Goal: Transaction & Acquisition: Obtain resource

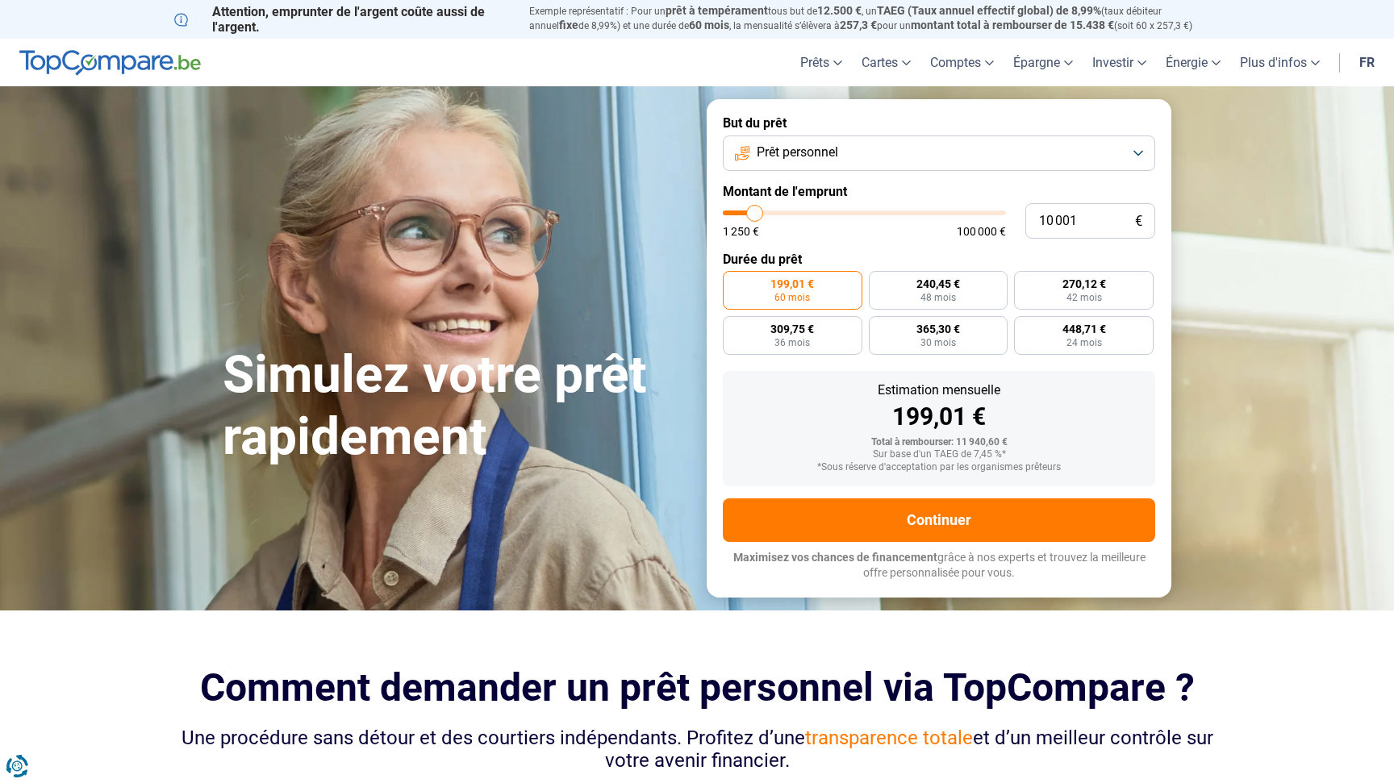
click at [1362, 61] on link "fr" at bounding box center [1366, 63] width 35 height 48
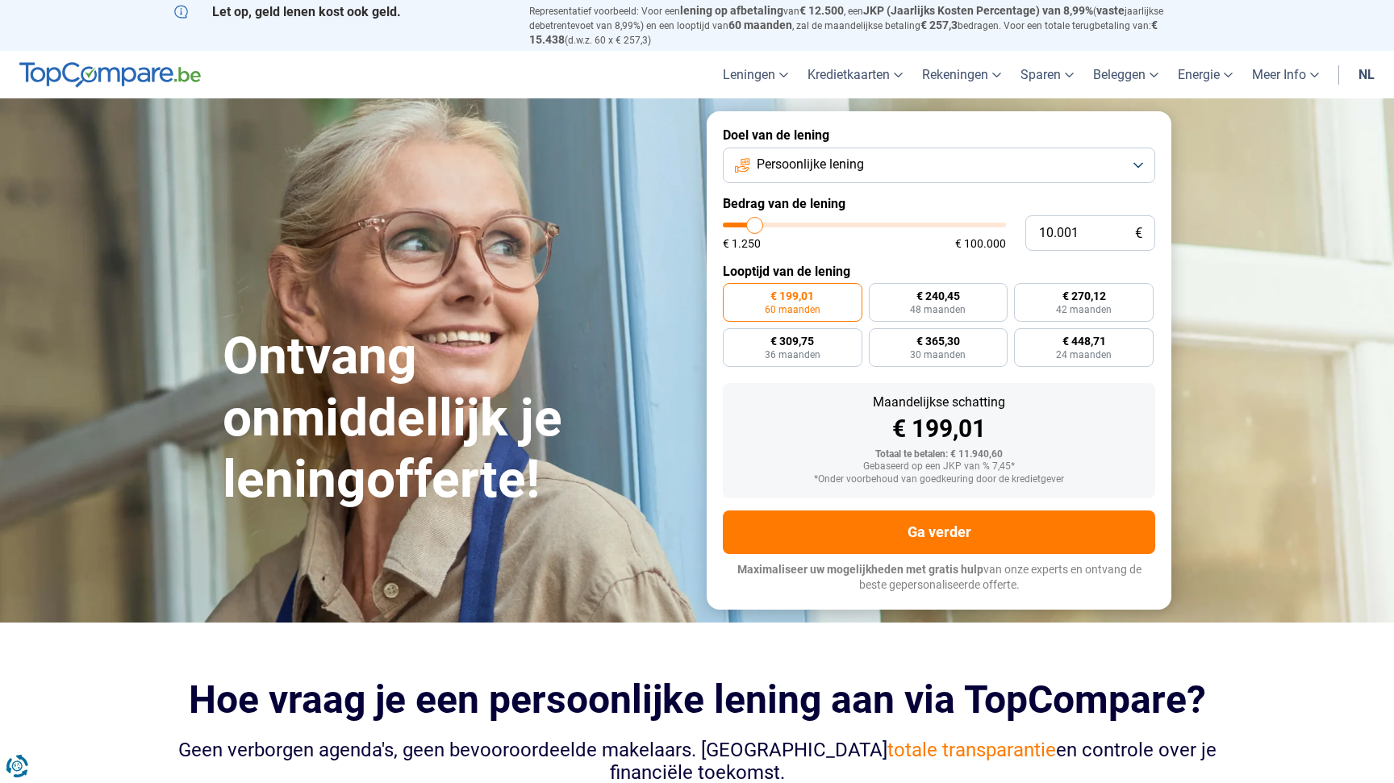
click at [1363, 70] on link "nl" at bounding box center [1366, 75] width 35 height 48
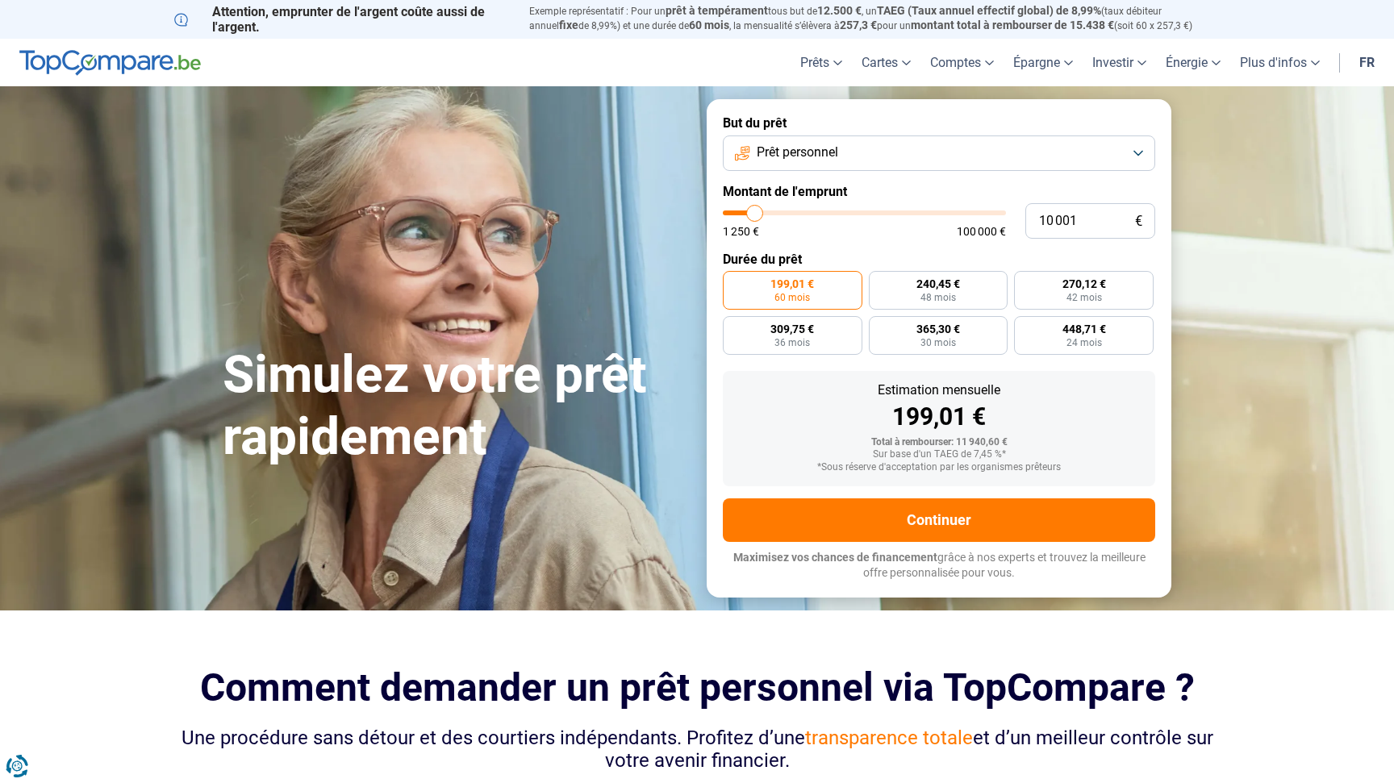
type input "11 000"
type input "11000"
type input "11 250"
type input "11250"
type input "11 750"
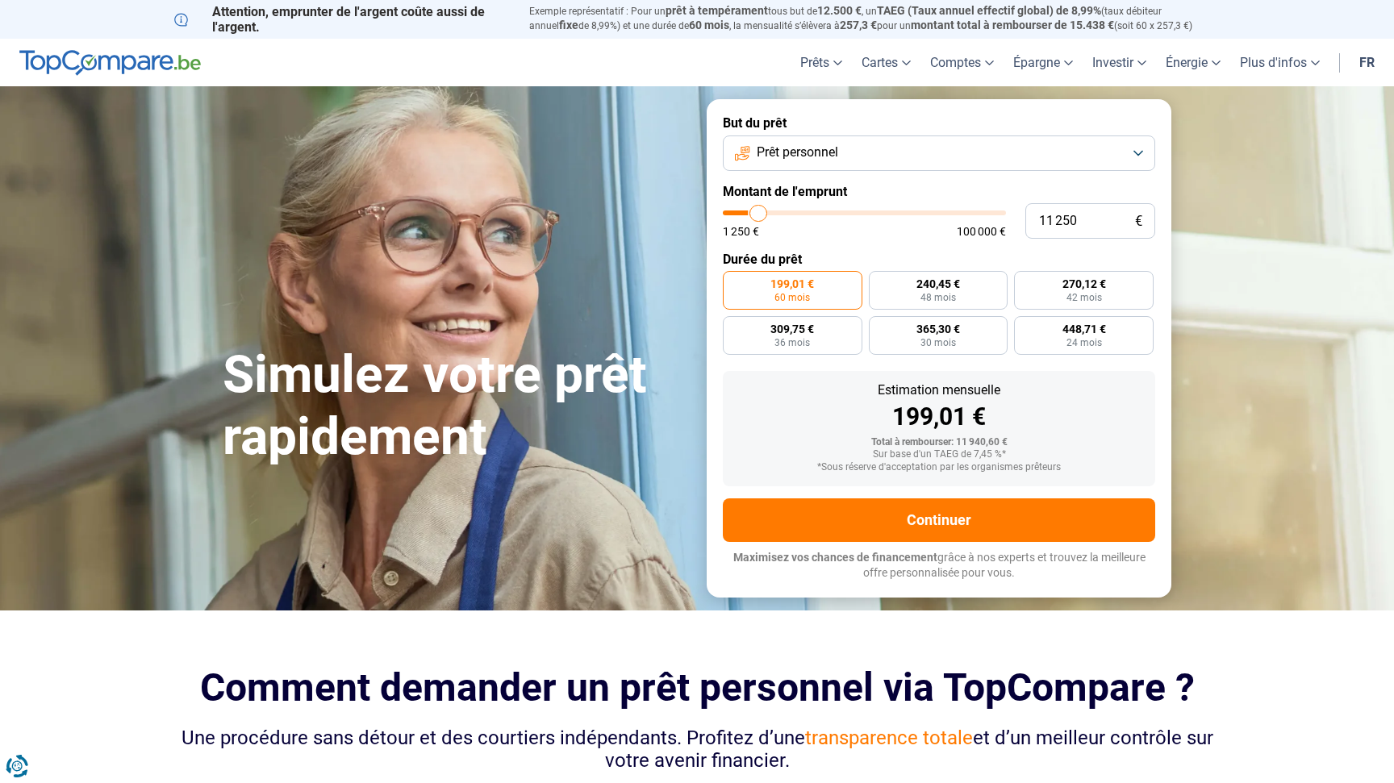
type input "11750"
type input "12 000"
type input "12000"
type input "12 250"
type input "12250"
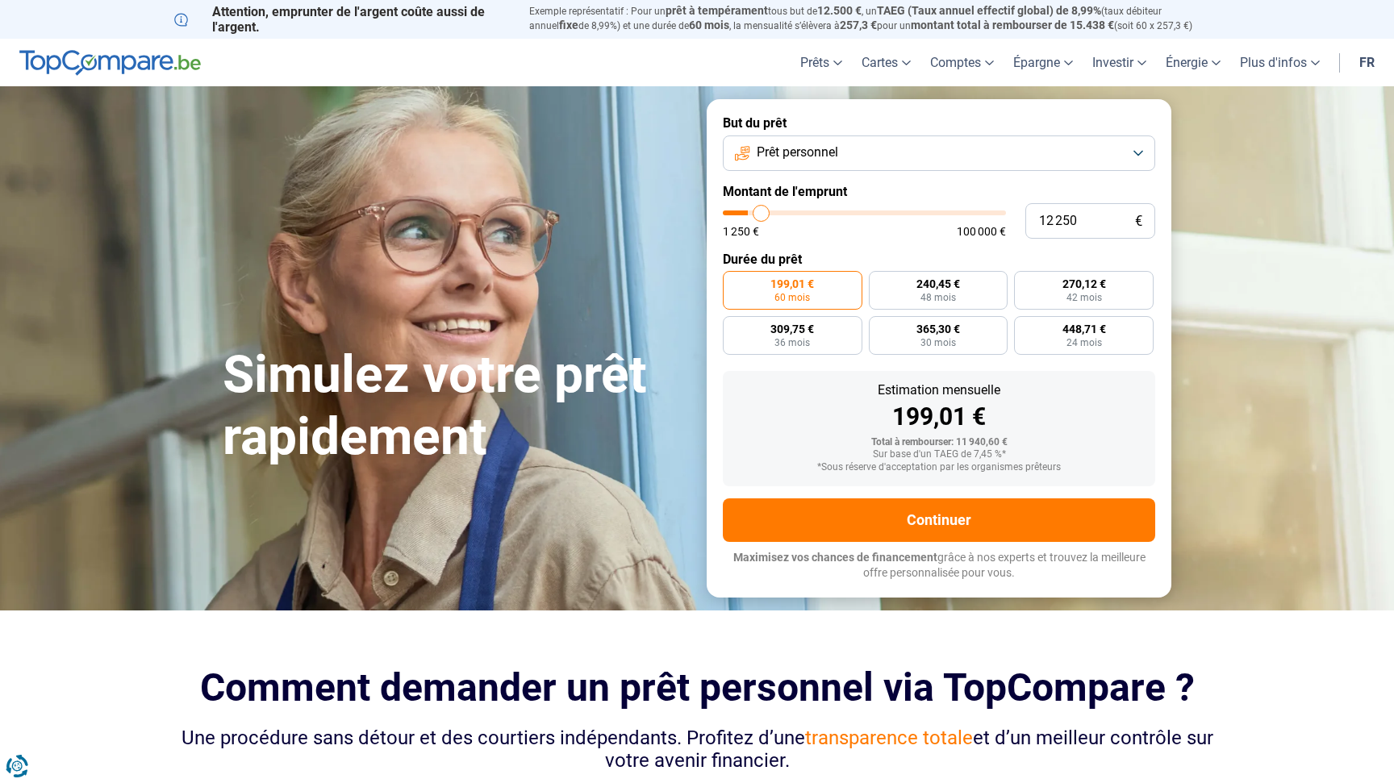
type input "12 500"
type input "12500"
type input "12 750"
type input "12750"
type input "13 250"
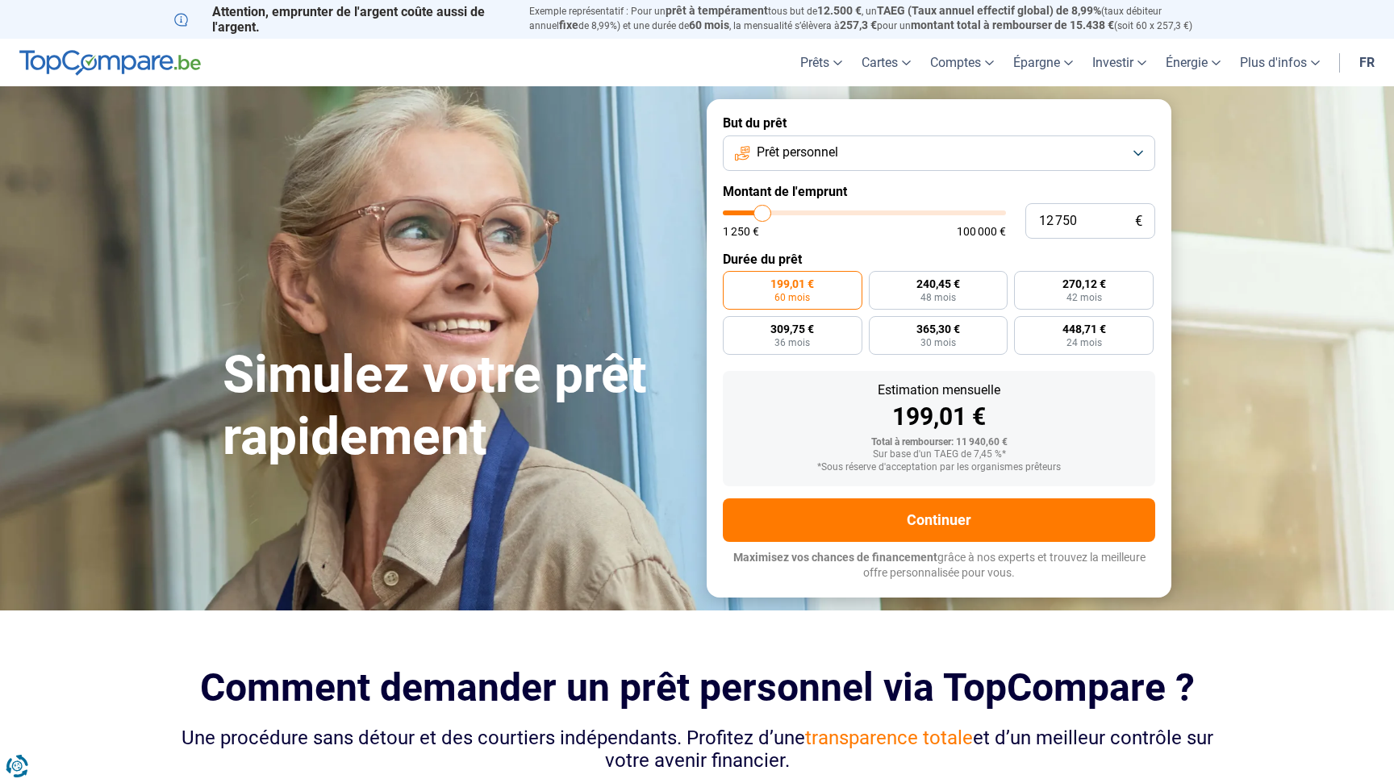
type input "13250"
type input "13 500"
type input "13500"
type input "13 750"
type input "13750"
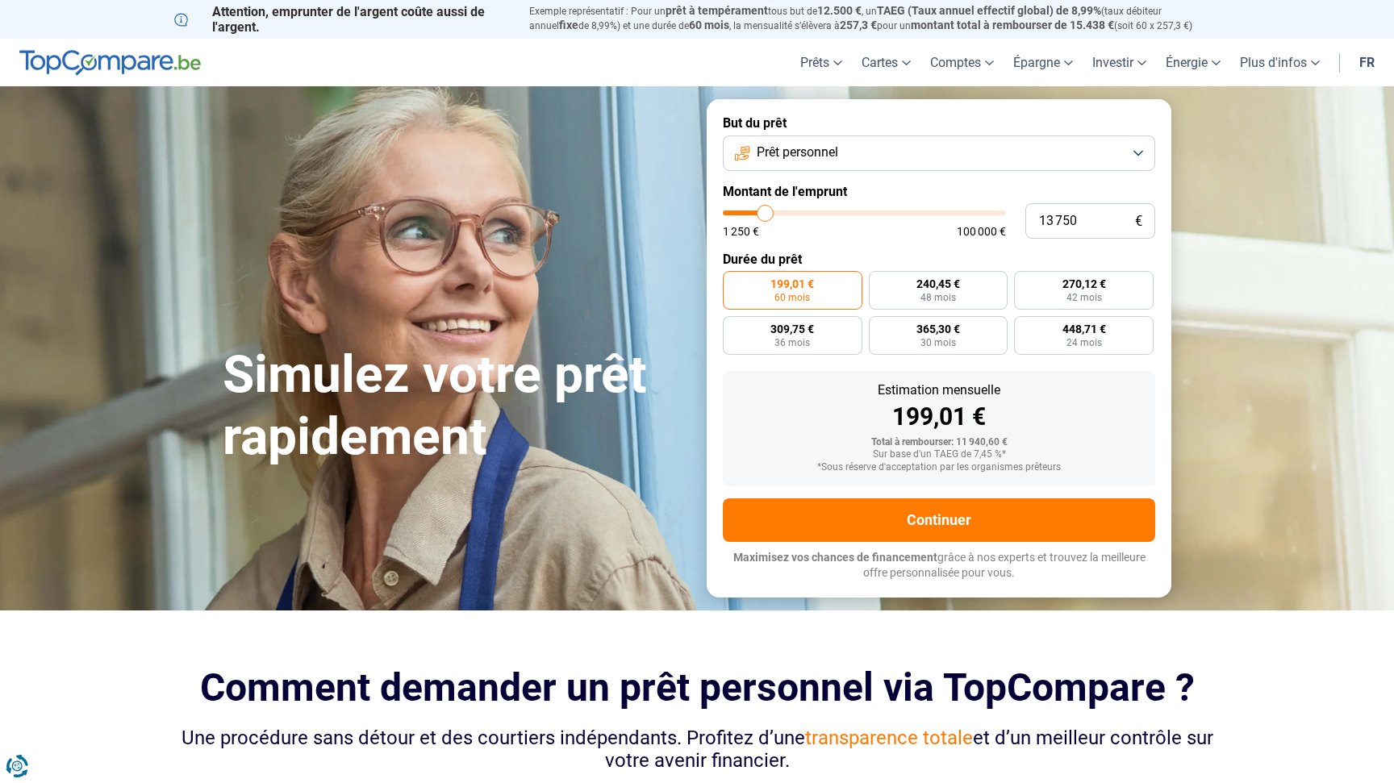
type input "13 500"
type input "13500"
type input "13 250"
type input "13250"
type input "12 500"
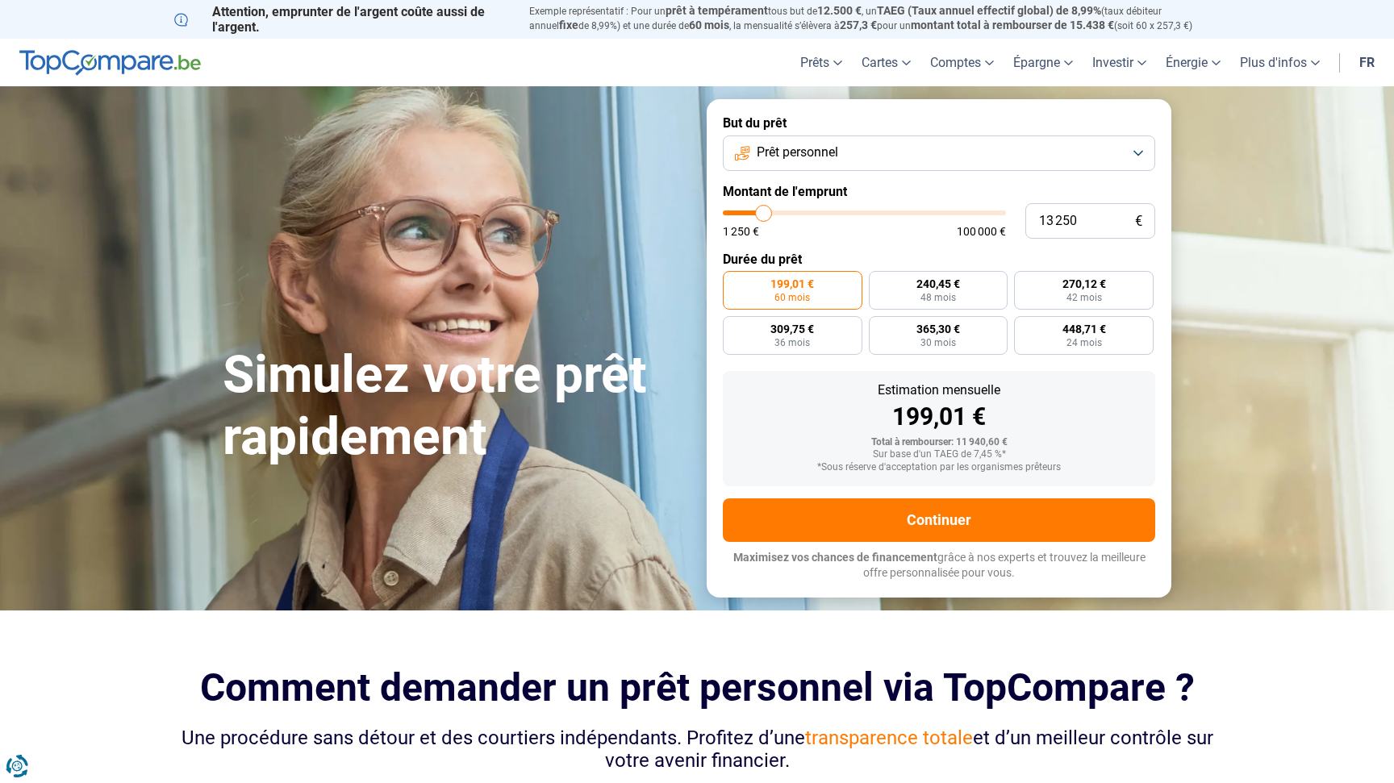
type input "12500"
type input "12 250"
type input "12250"
type input "12 000"
type input "12000"
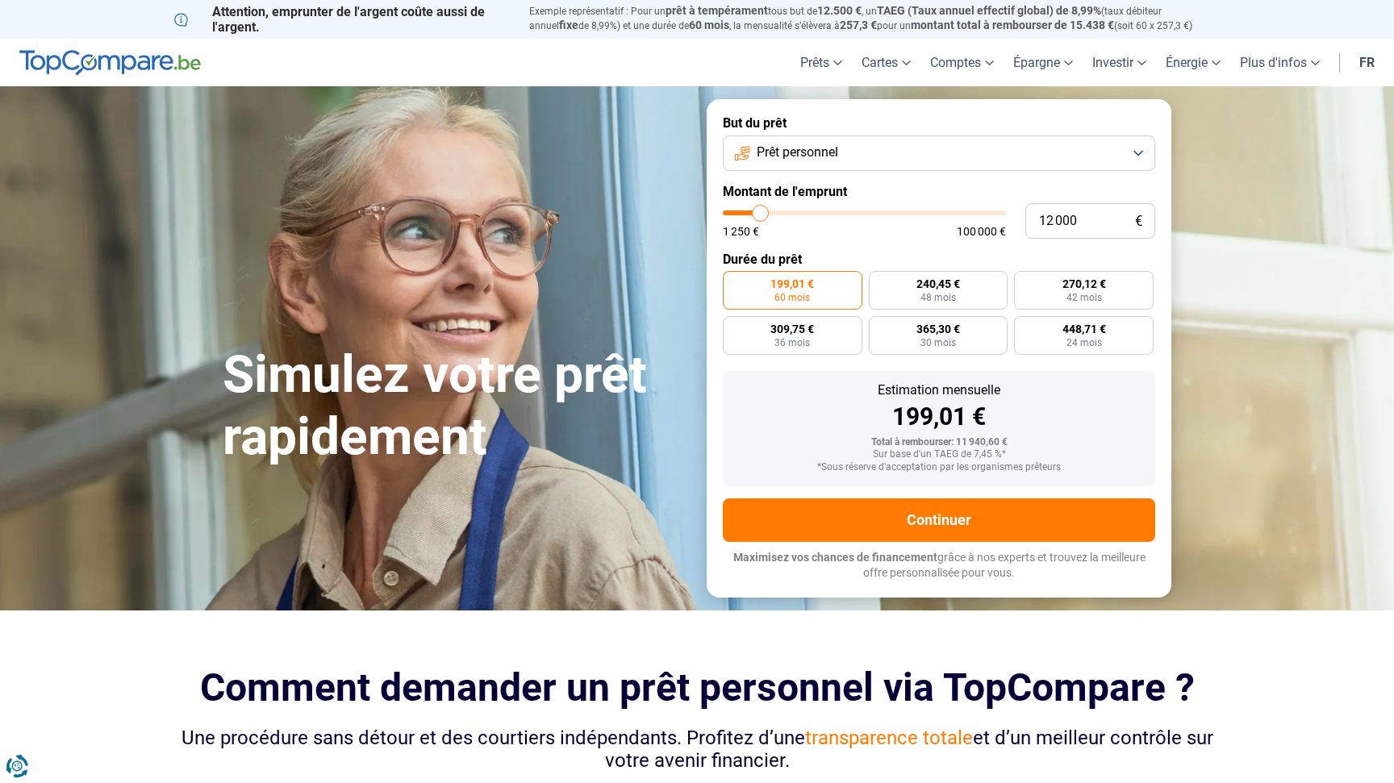
type input "11 000"
type input "11000"
type input "10 250"
type input "10250"
type input "9 750"
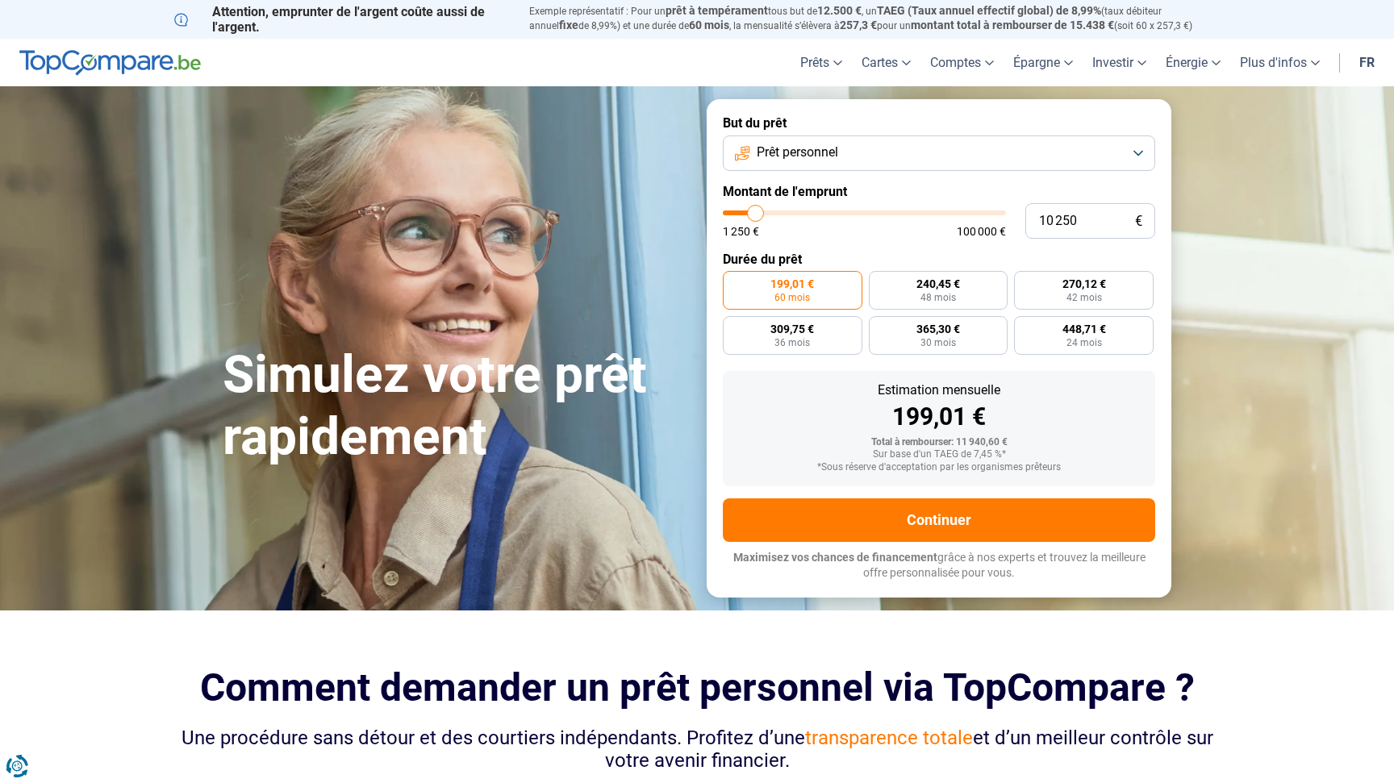
type input "9750"
type input "9 000"
type input "9000"
type input "8 750"
type input "8750"
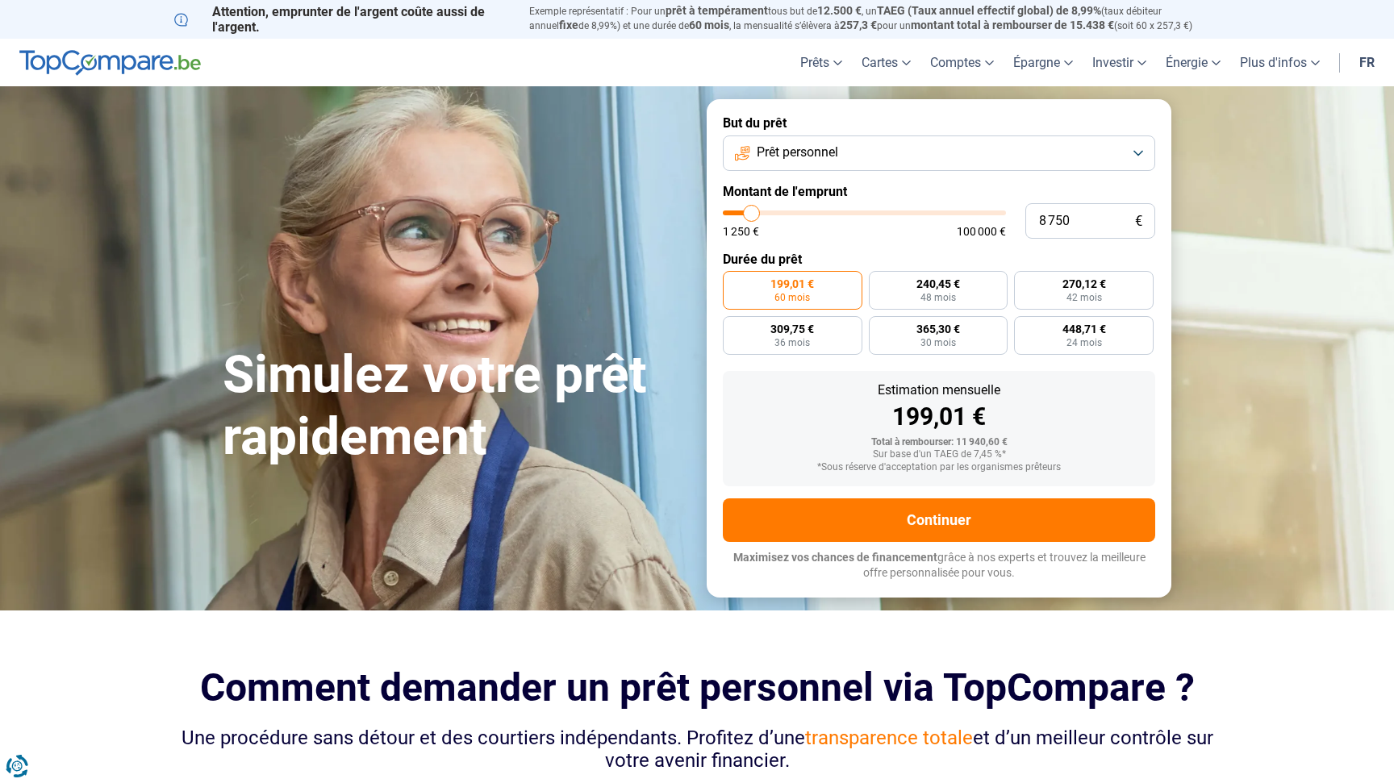
type input "8 000"
type input "8000"
type input "7 500"
type input "7500"
type input "6 750"
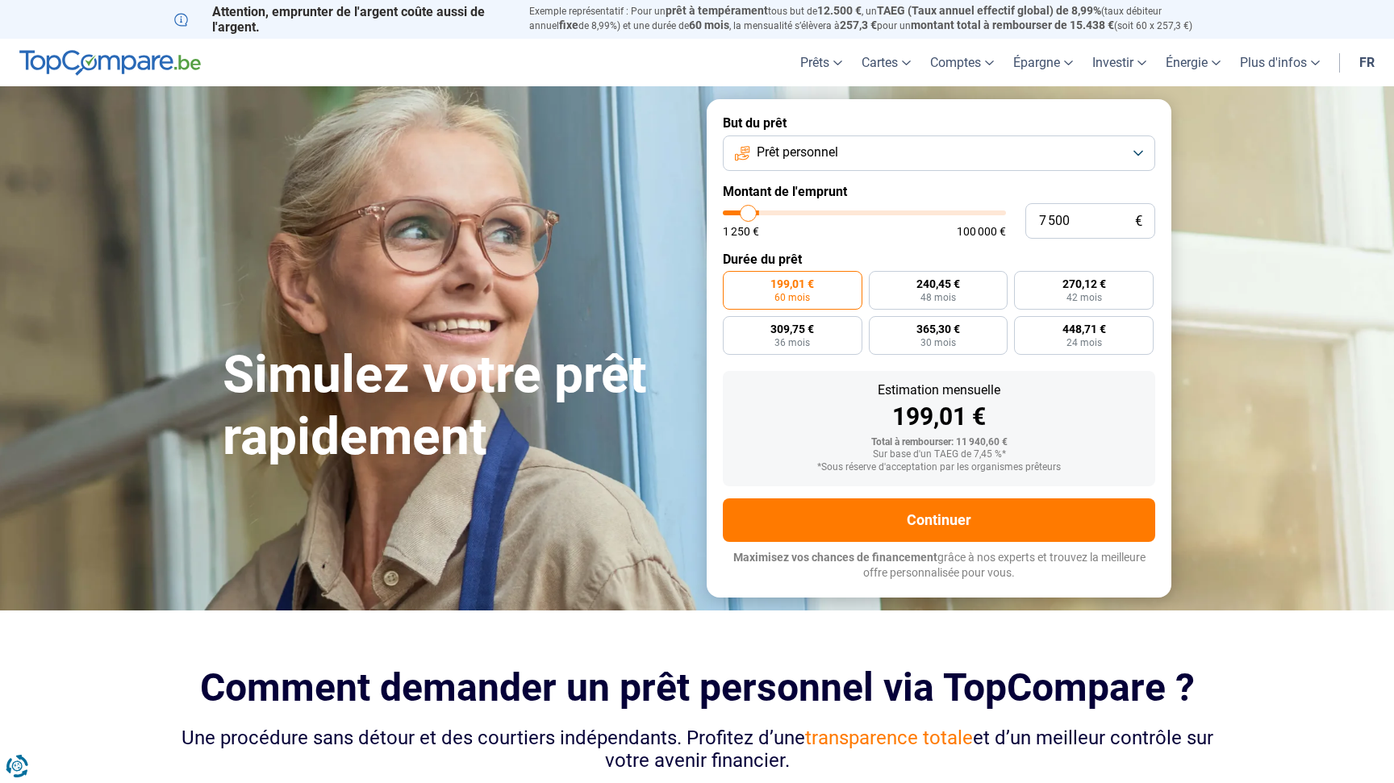
type input "6750"
type input "6 500"
type input "6500"
type input "6 250"
type input "6250"
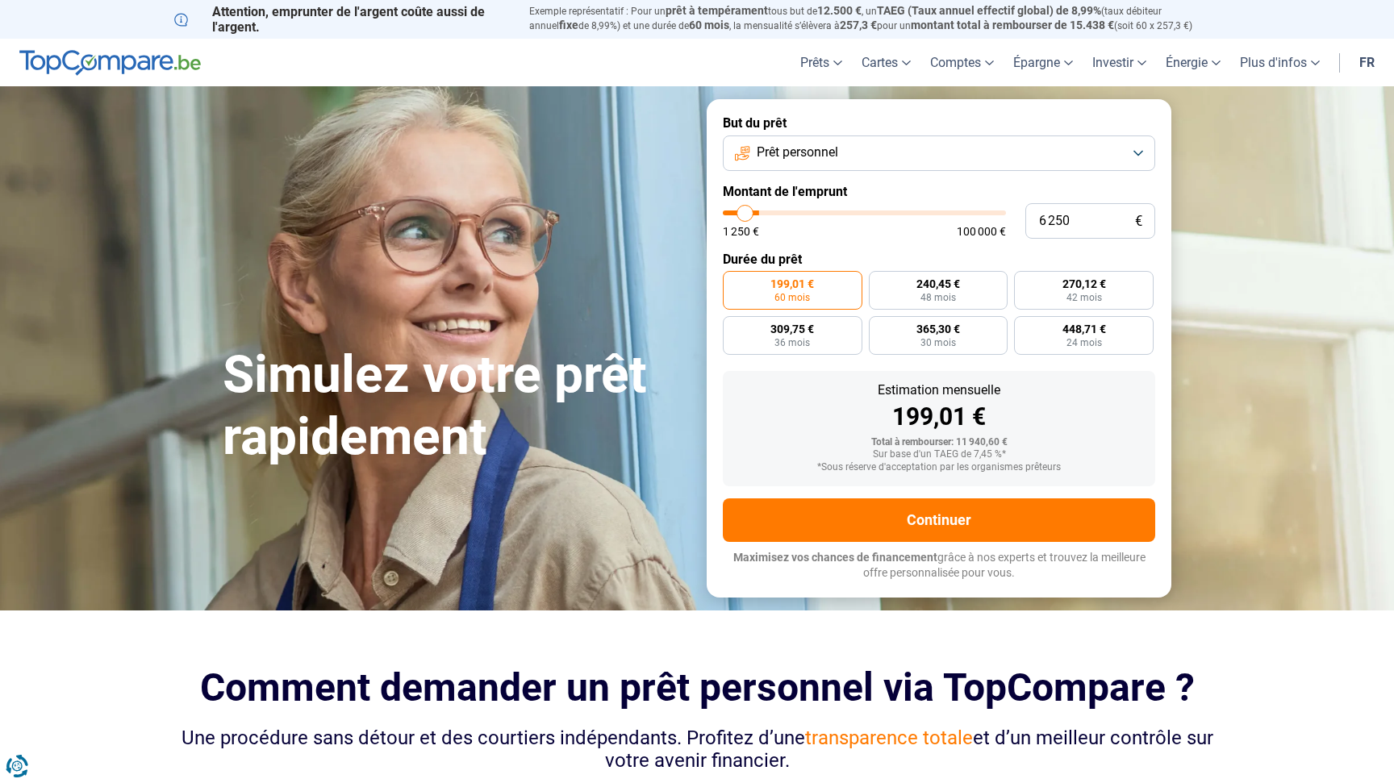
type input "6 000"
type input "6000"
type input "5 250"
type input "5250"
type input "5 000"
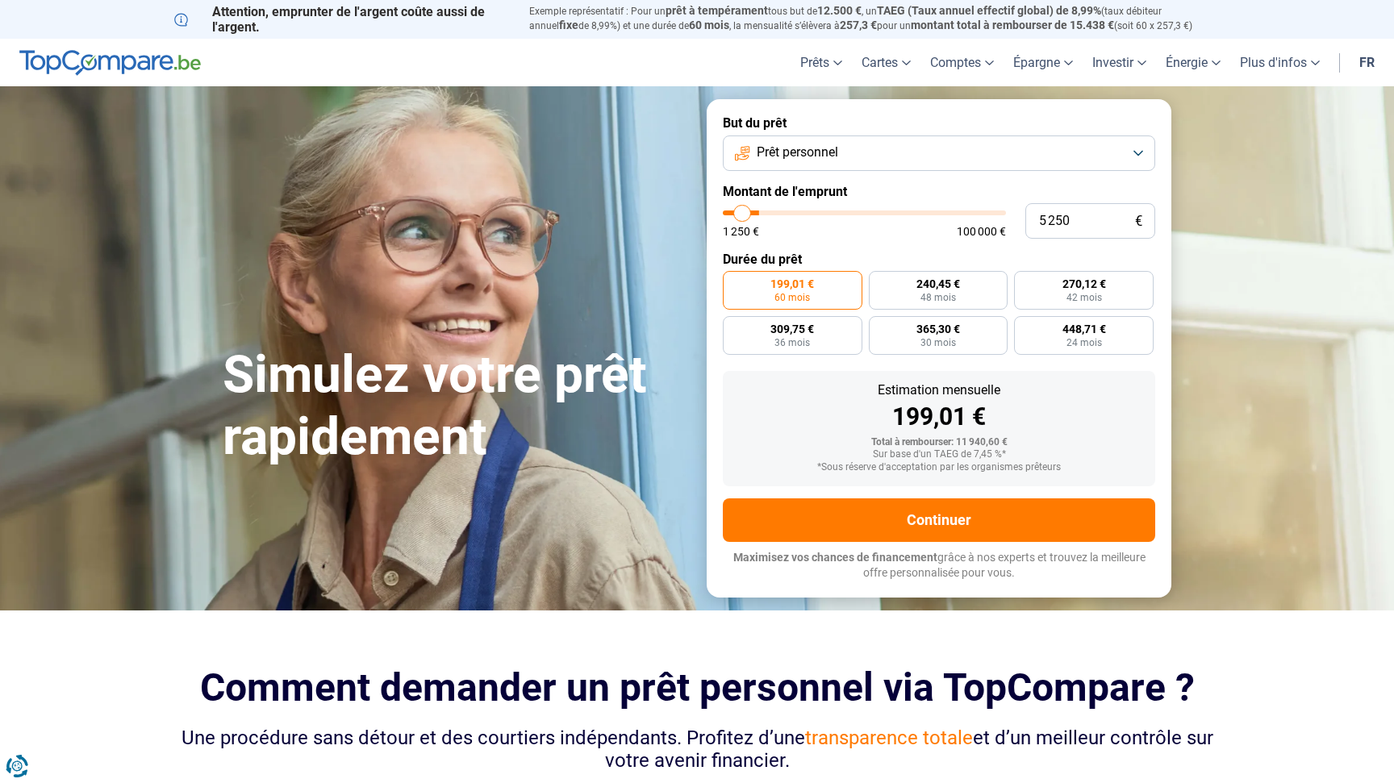
type input "5000"
type input "4 750"
type input "4750"
type input "4 500"
type input "4500"
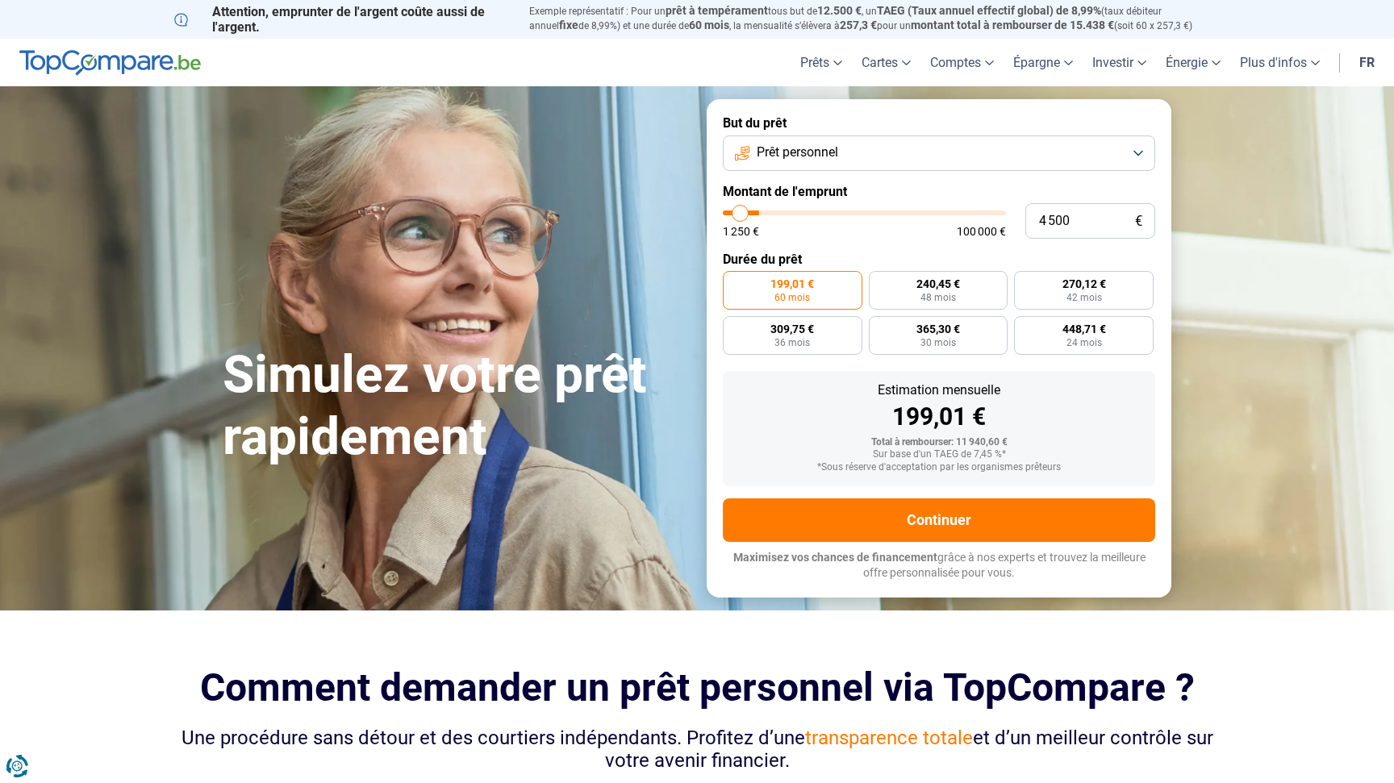
type input "4 250"
type input "4250"
type input "3 750"
type input "3750"
type input "3 500"
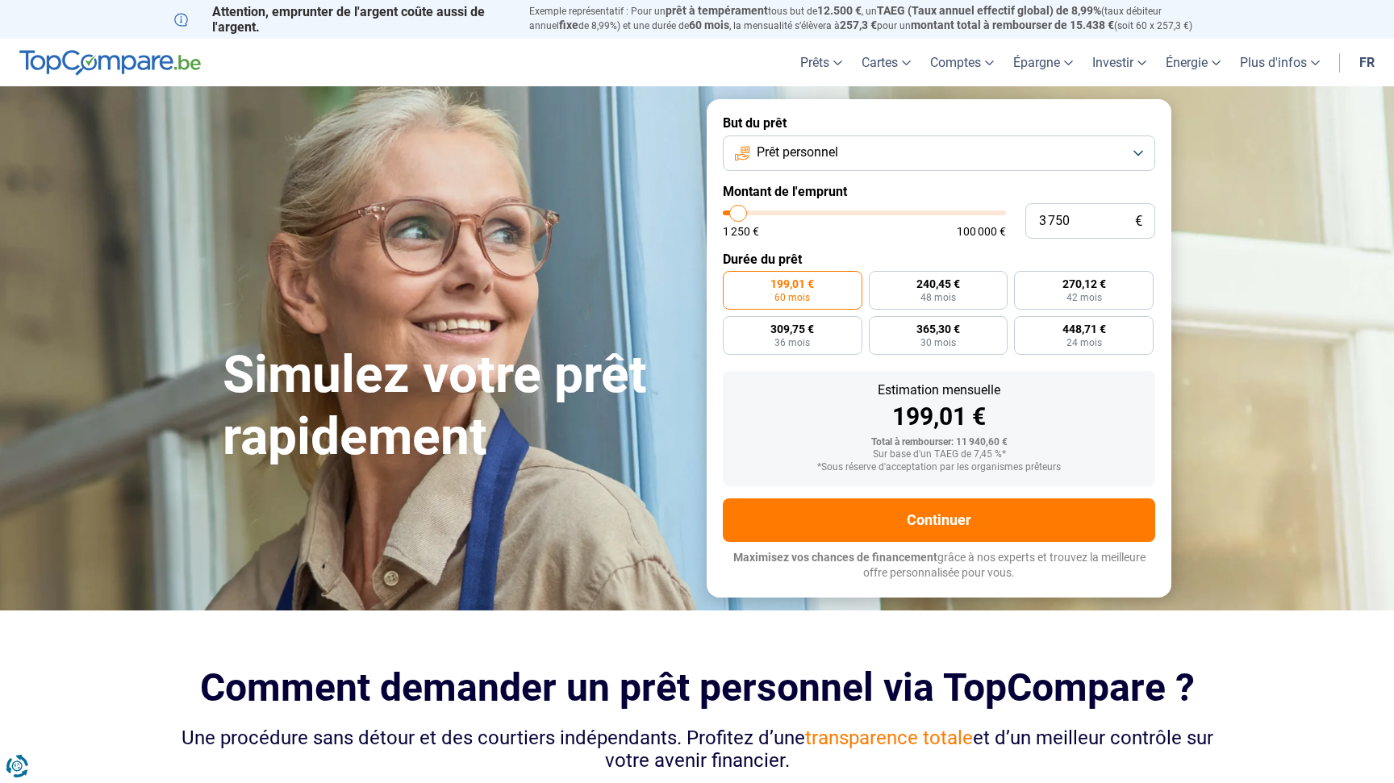
type input "3500"
type input "3 250"
type input "3250"
type input "3 000"
type input "3000"
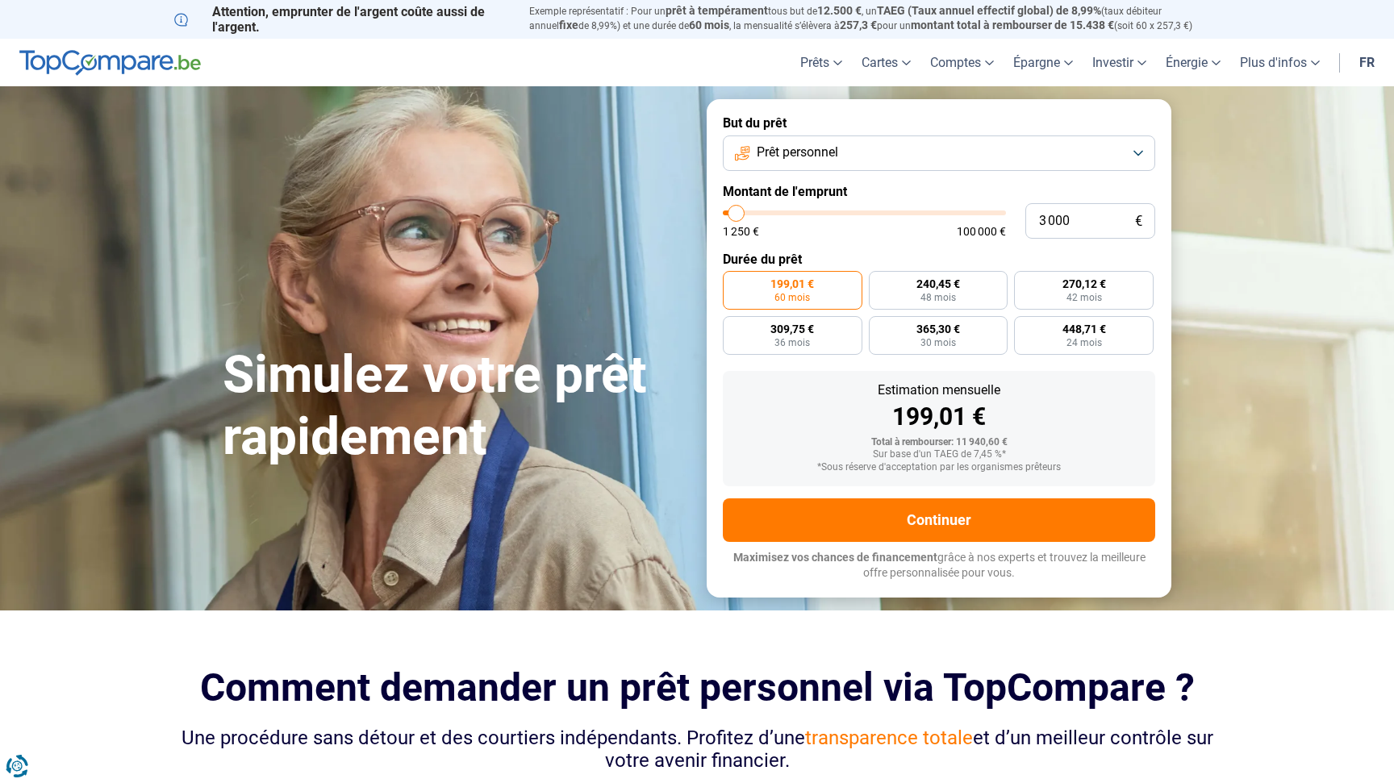
type input "2 750"
type input "2750"
type input "2 250"
type input "2250"
type input "2 000"
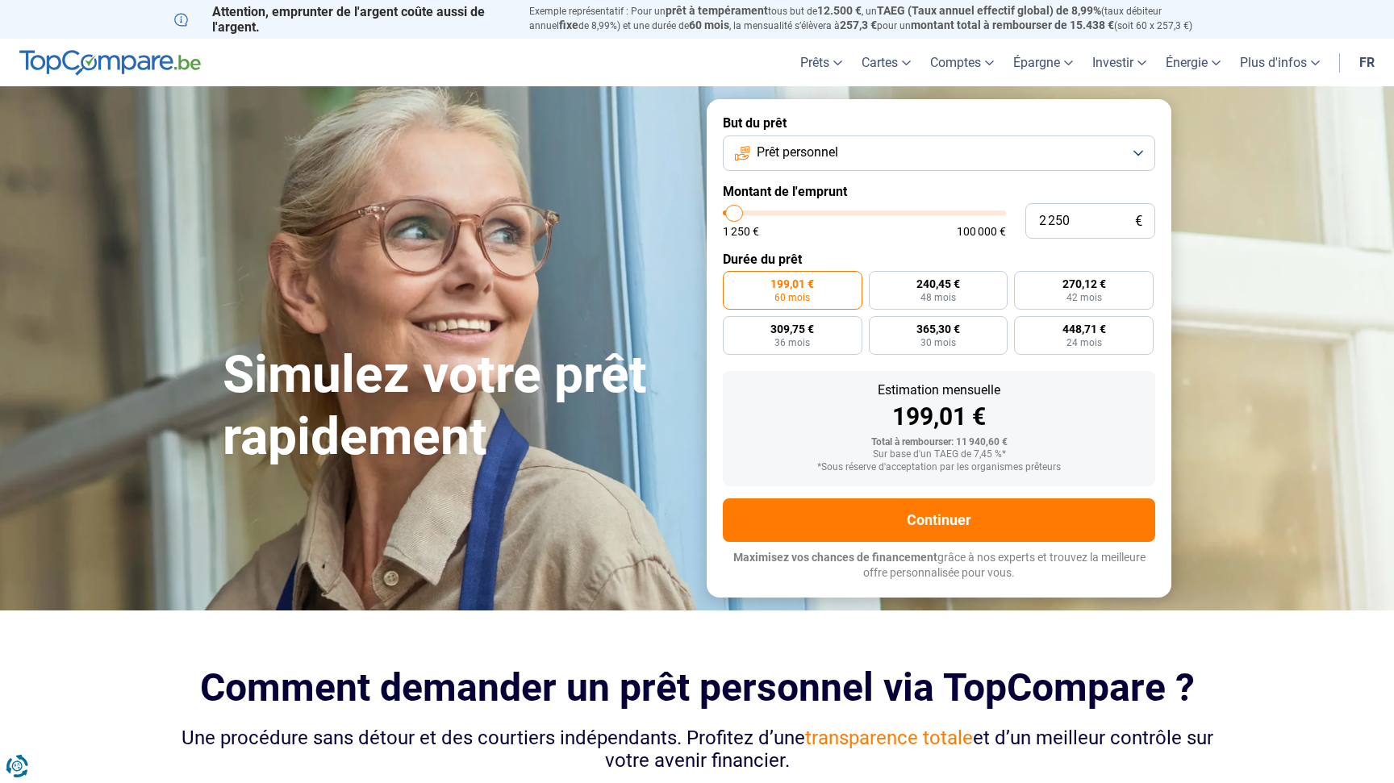
type input "2000"
type input "1 750"
type input "1750"
type input "1 500"
type input "1500"
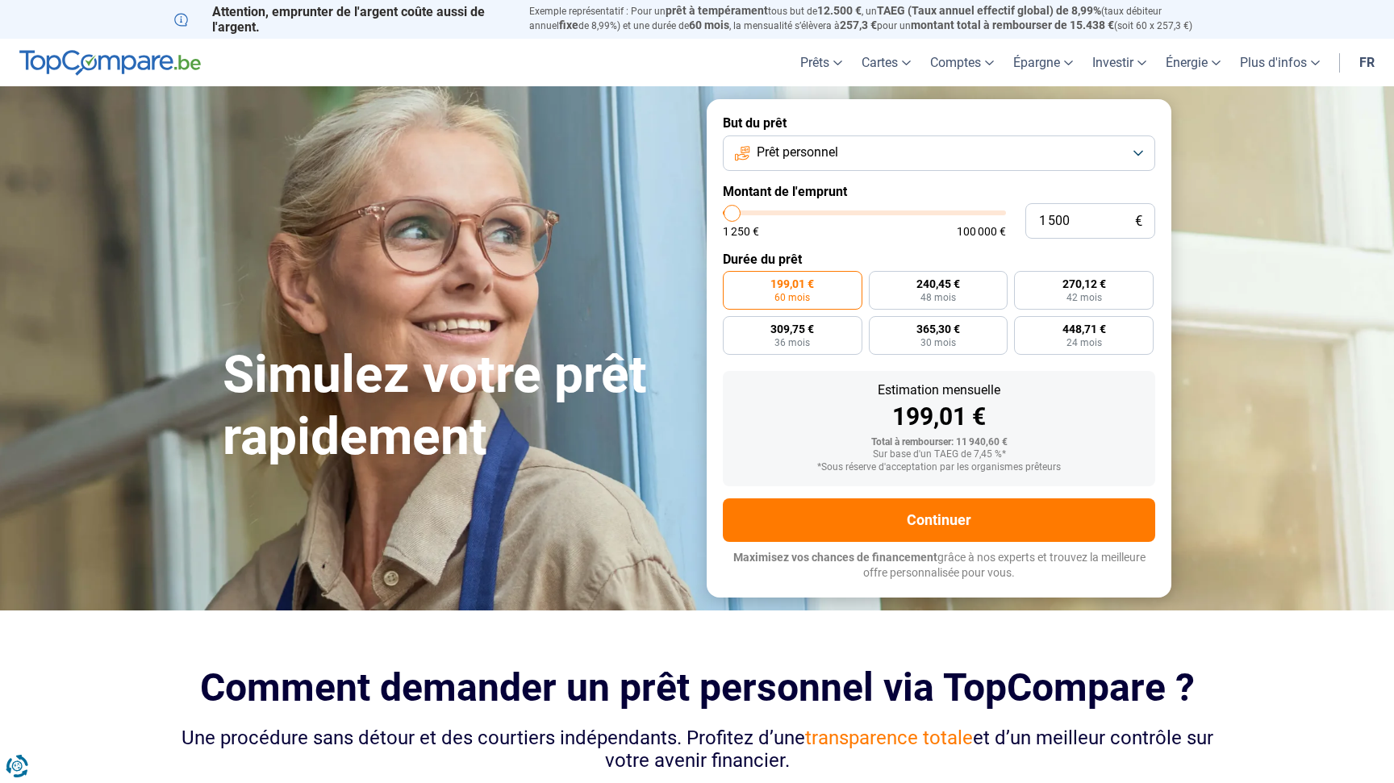
type input "1 250"
type input "1250"
type input "1 500"
type input "1500"
type input "1 750"
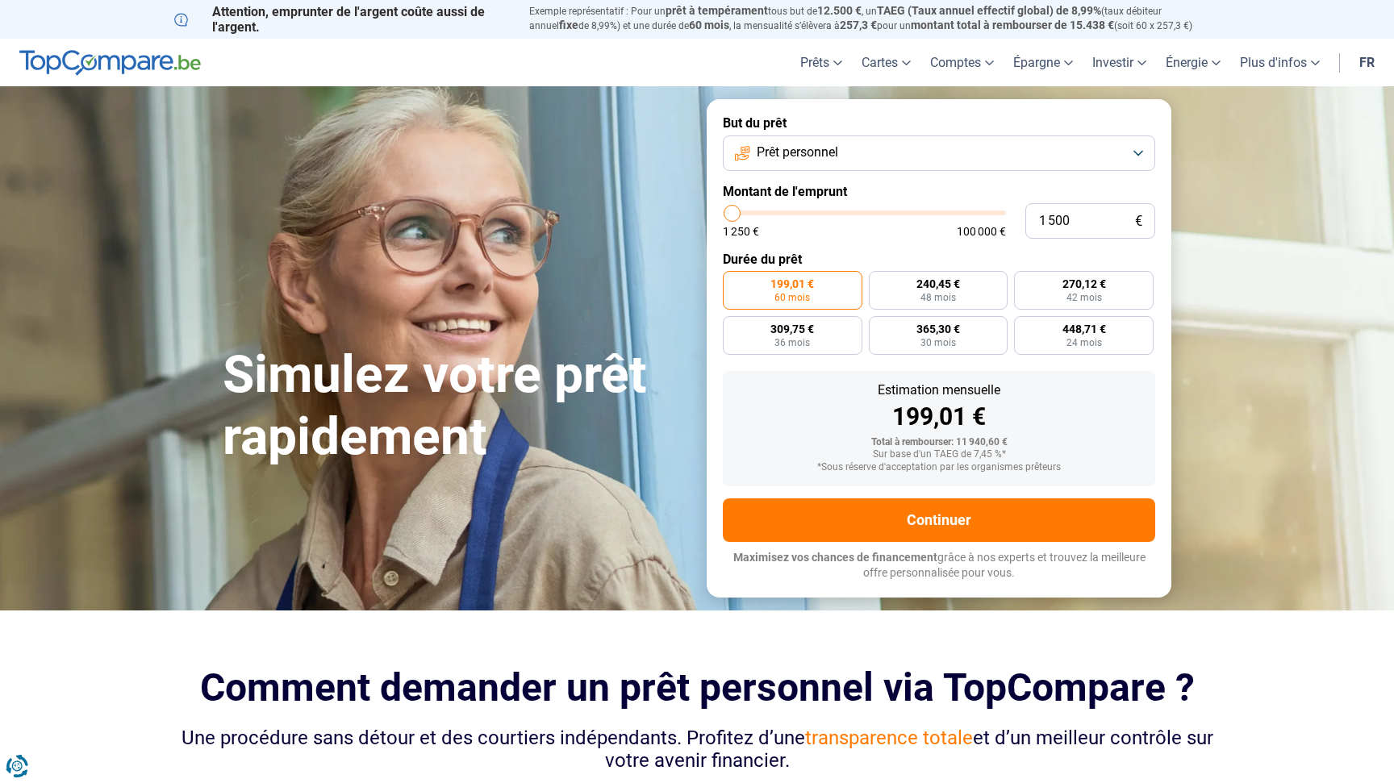
type input "1750"
type input "2 000"
type input "2000"
type input "2 250"
type input "2250"
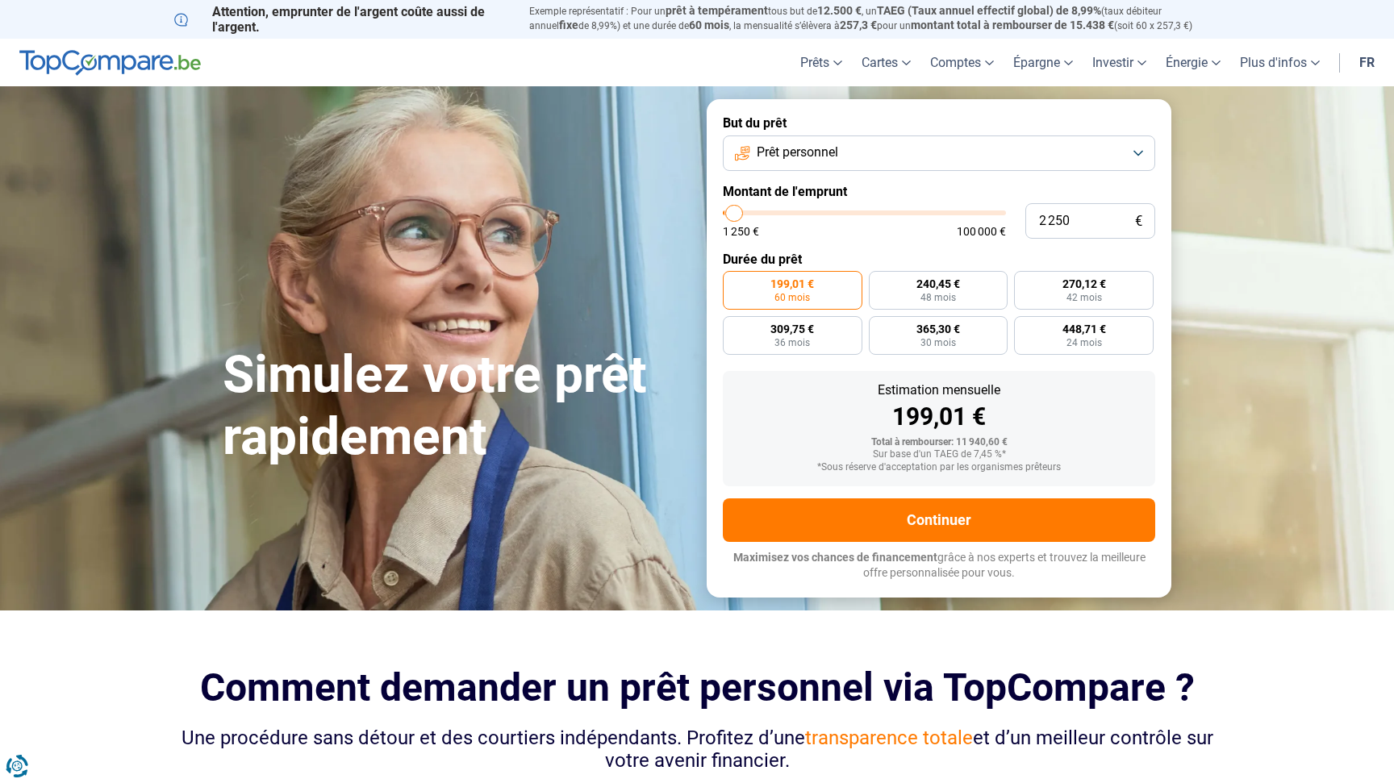
type input "2 750"
type input "2750"
type input "2 250"
type input "2250"
type input "2 000"
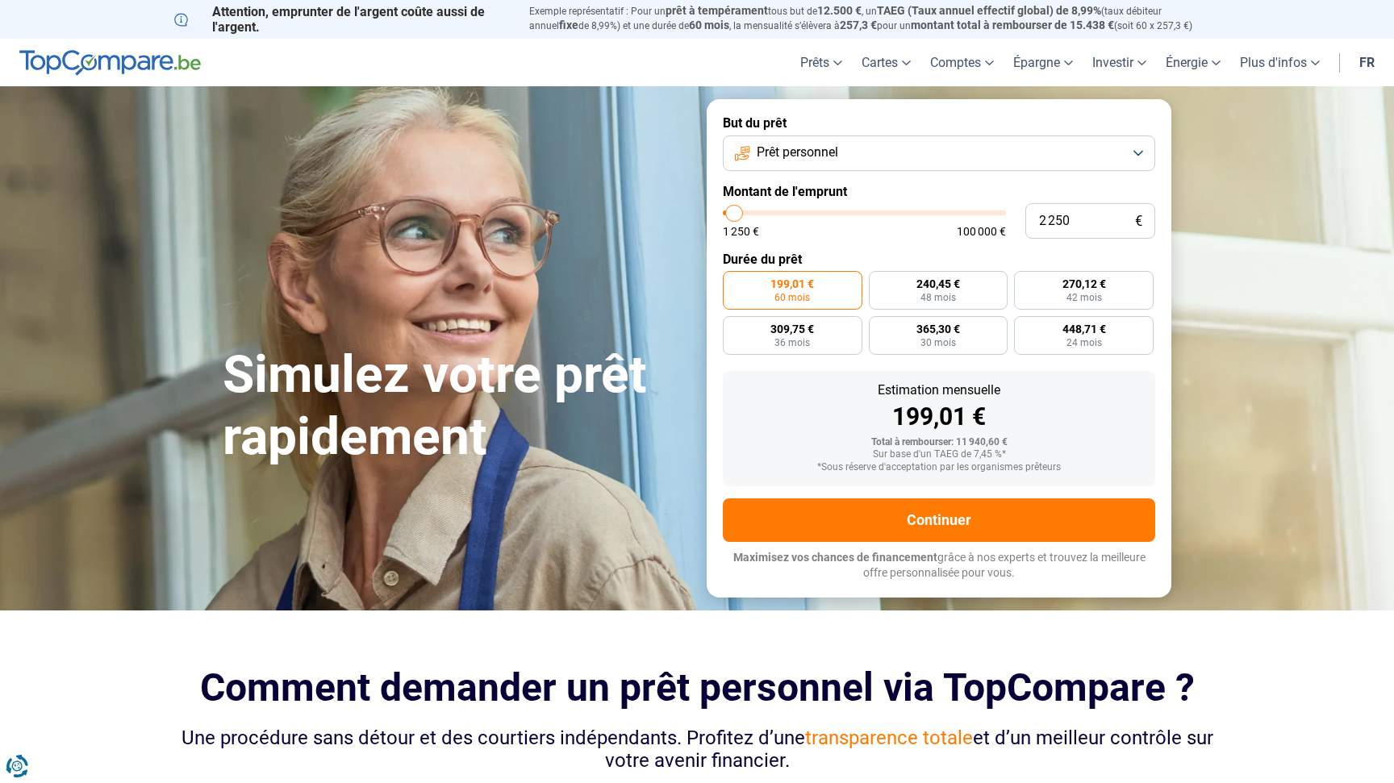
type input "2000"
type input "1 750"
type input "1750"
type input "1 500"
type input "1500"
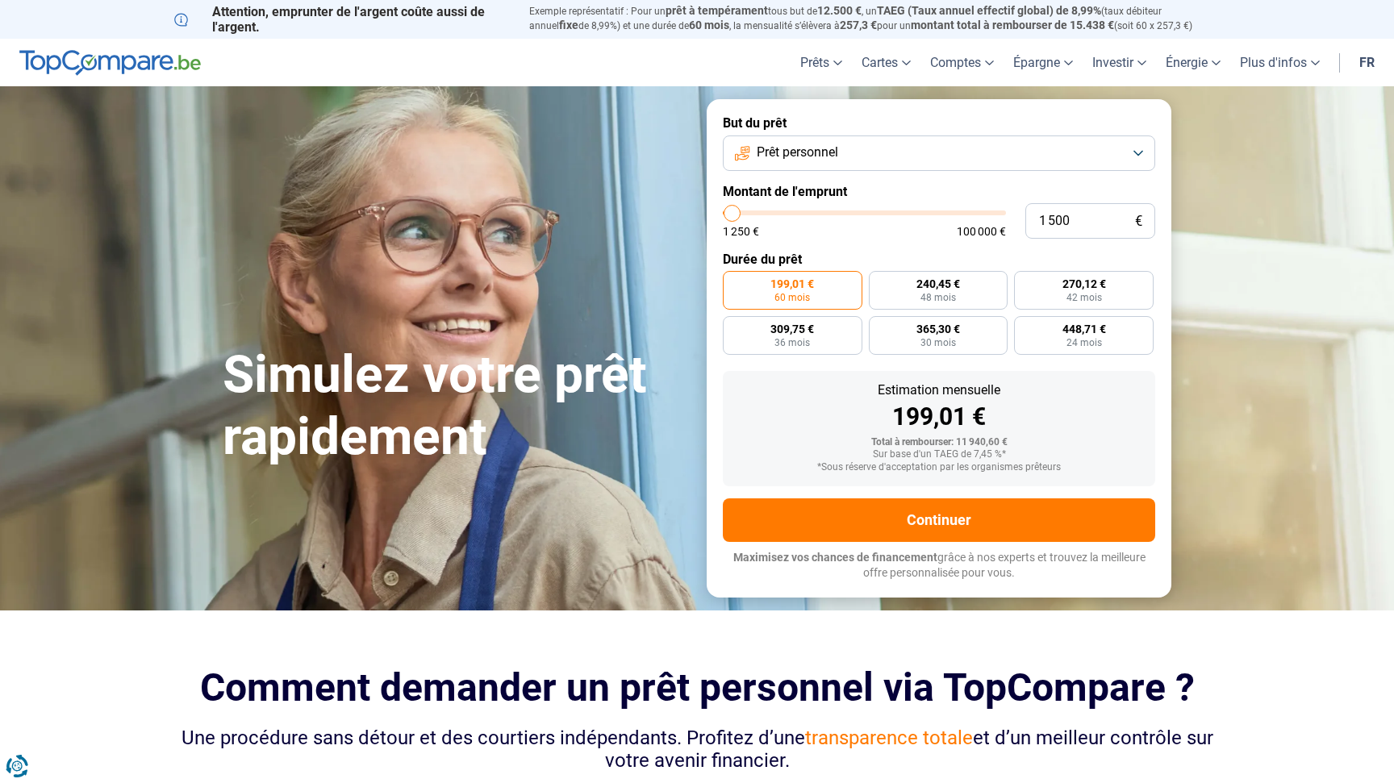
type input "1 750"
type input "1750"
type input "2 000"
drag, startPoint x: 758, startPoint y: 215, endPoint x: 734, endPoint y: 217, distance: 24.3
type input "2000"
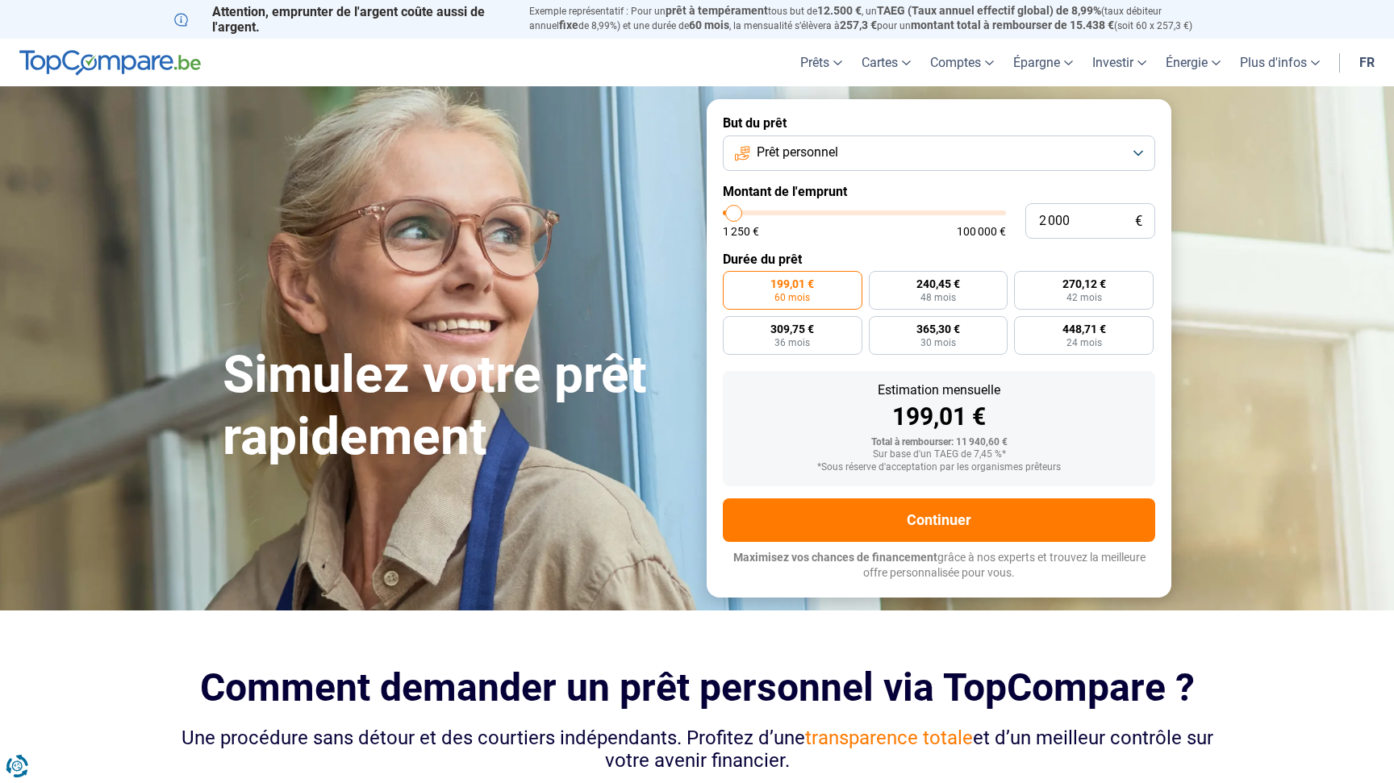
click at [734, 215] on input "range" at bounding box center [864, 213] width 283 height 5
radio input "true"
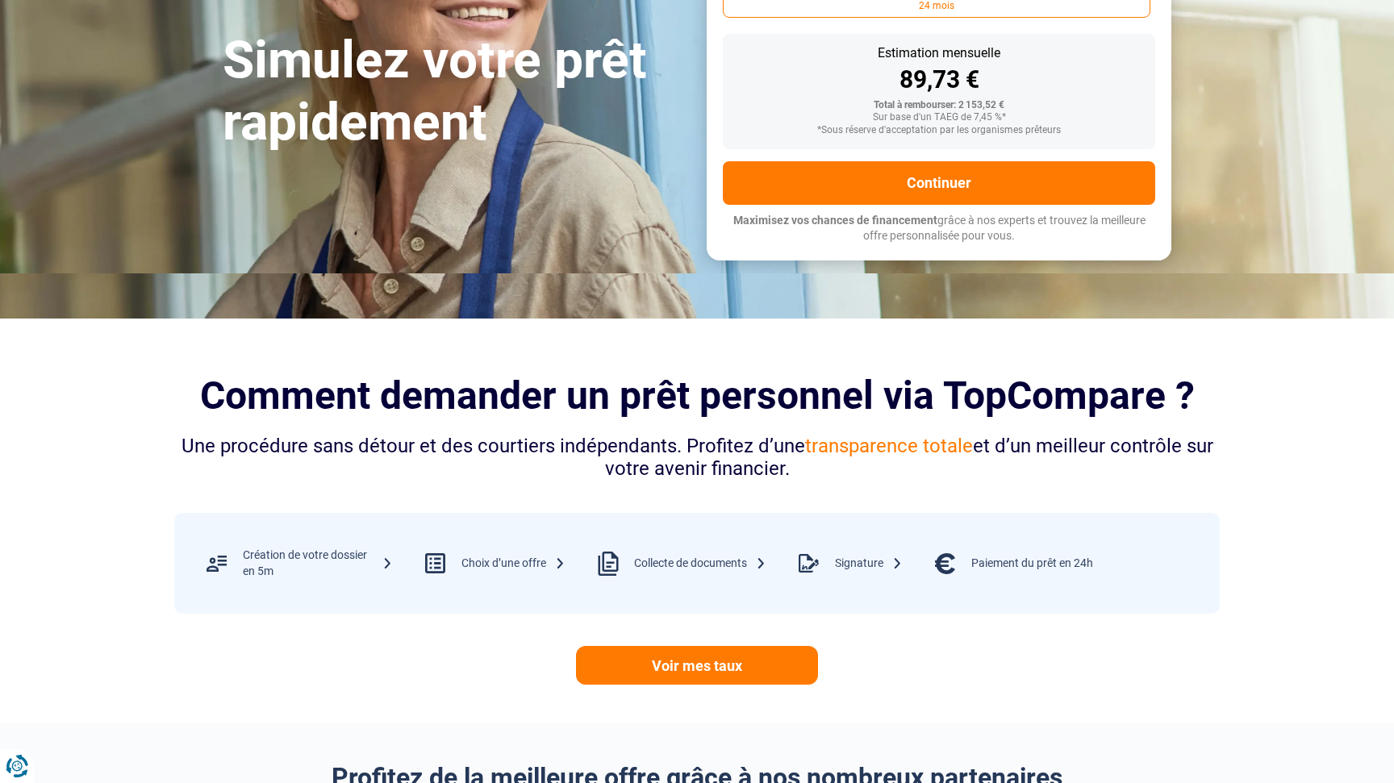
scroll to position [292, 0]
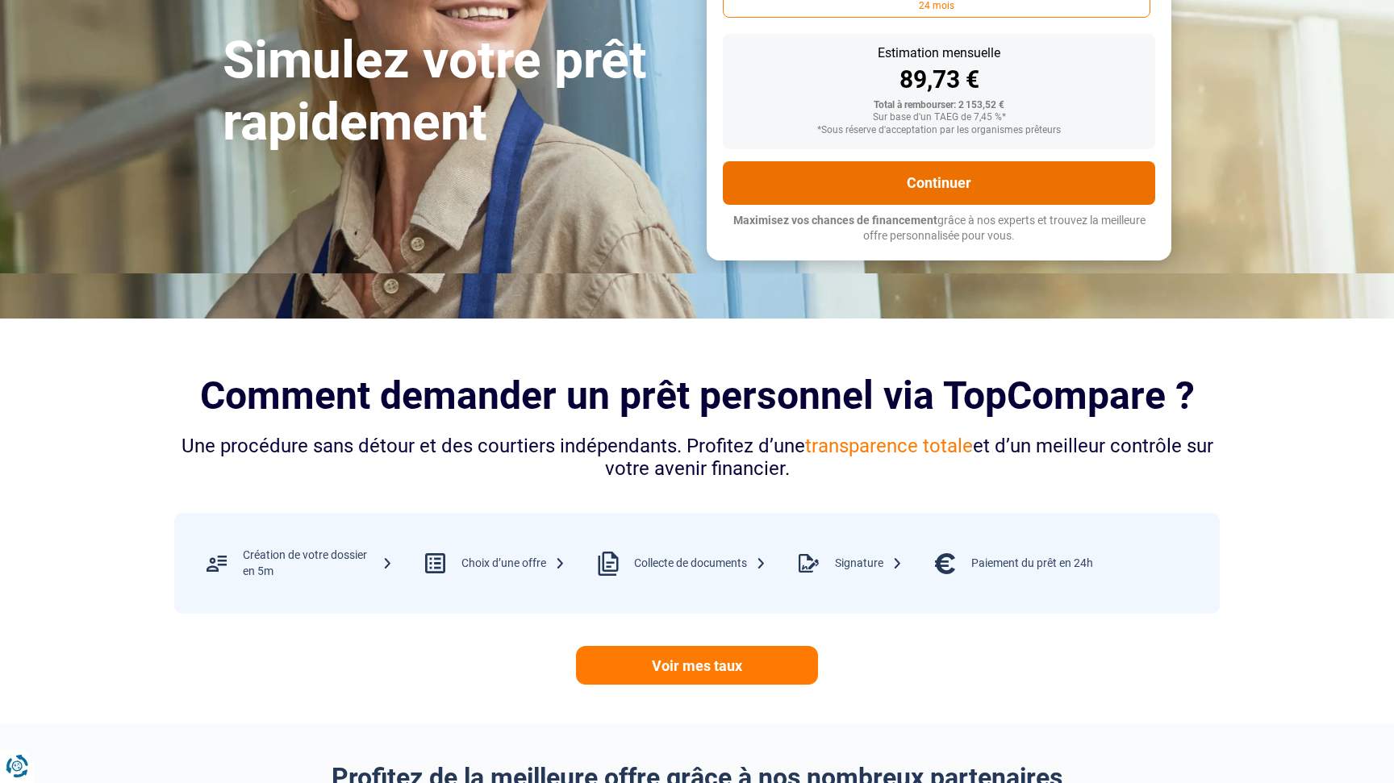
click at [1028, 192] on button "Continuer" at bounding box center [939, 183] width 432 height 44
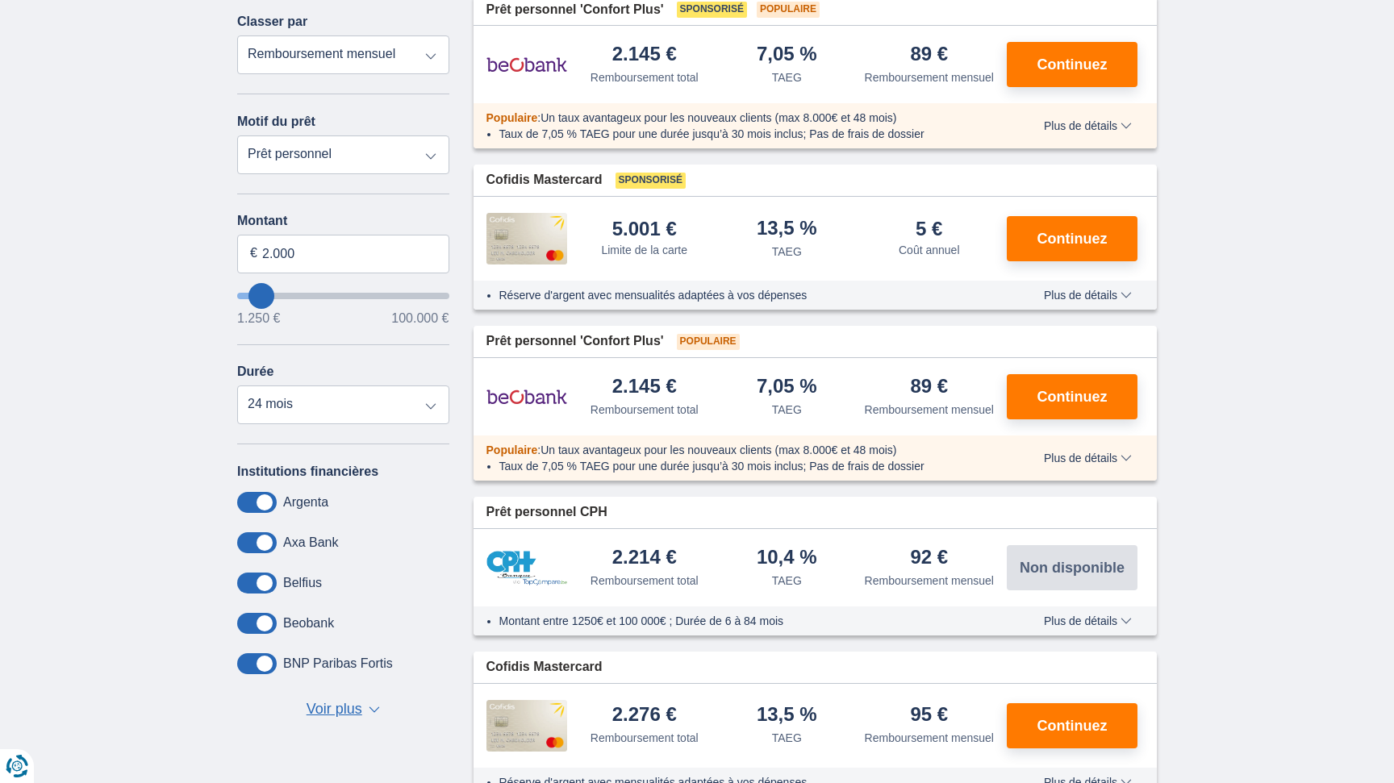
scroll to position [225, 0]
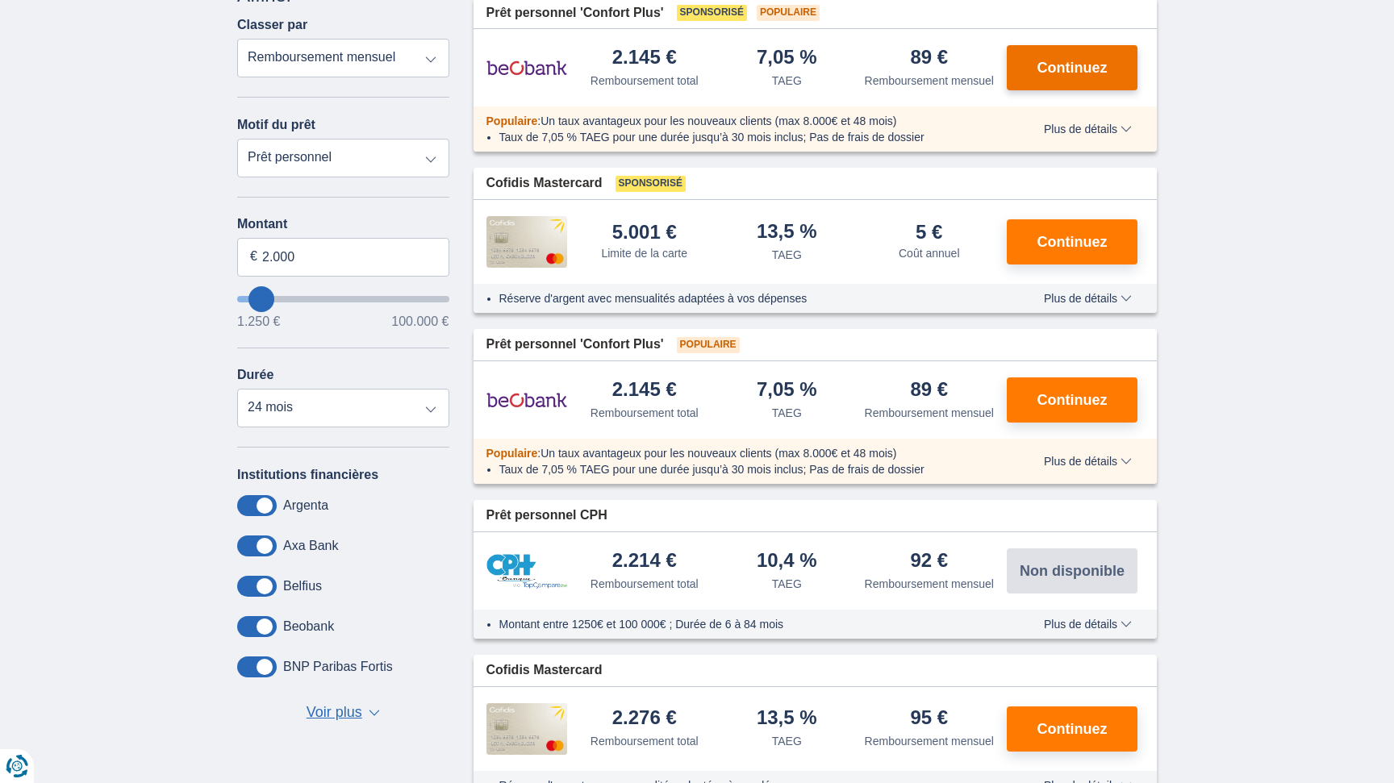
click at [1092, 75] on span "Continuez" at bounding box center [1072, 67] width 70 height 15
